Goal: Find specific page/section: Find specific page/section

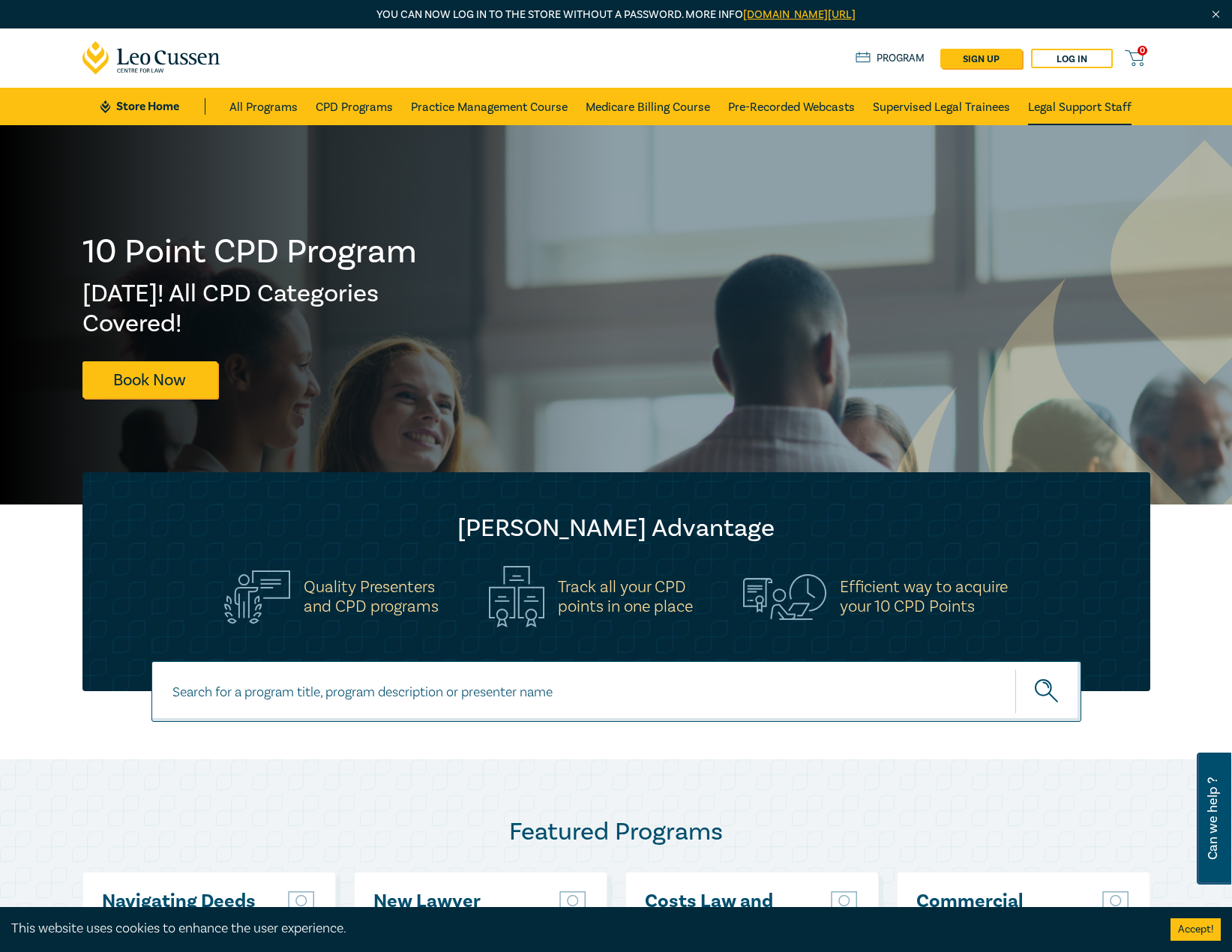
click at [1078, 104] on link "Legal Support Staff" at bounding box center [1079, 106] width 103 height 37
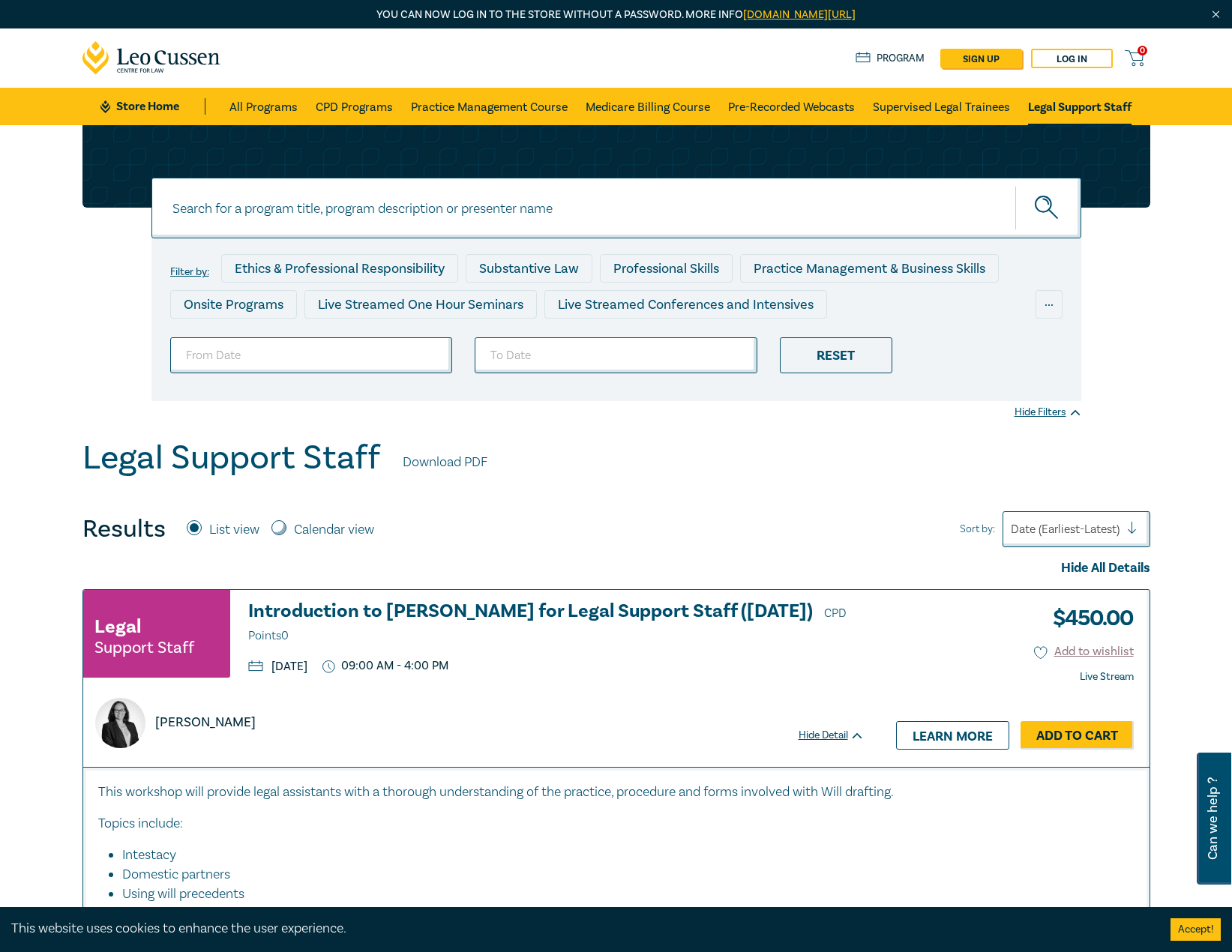
click at [381, 217] on input at bounding box center [616, 208] width 930 height 60
type input "administration"
drag, startPoint x: 263, startPoint y: 212, endPoint x: 147, endPoint y: 212, distance: 116.0
click at [147, 212] on div "administration administration administration Filter by: Ethics & Professional R…" at bounding box center [616, 264] width 1086 height 276
